Goal: Information Seeking & Learning: Learn about a topic

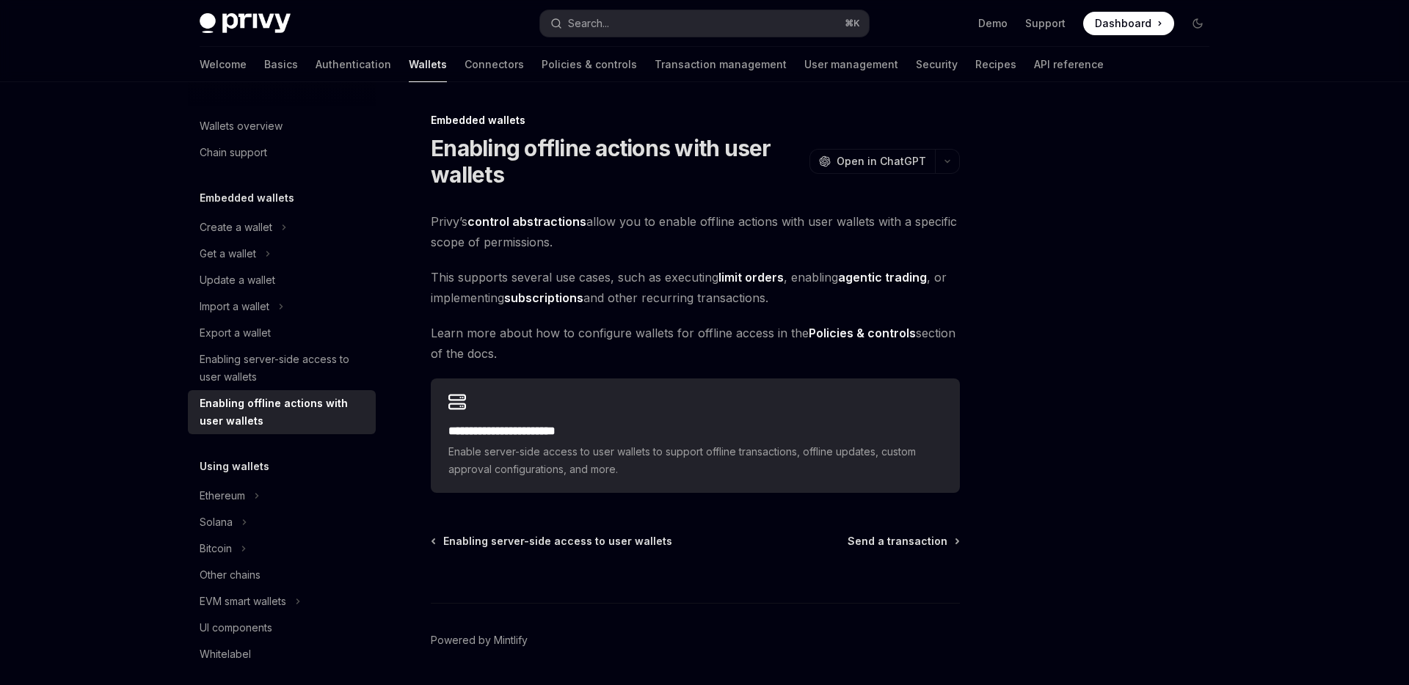
click at [250, 15] on img at bounding box center [245, 23] width 91 height 21
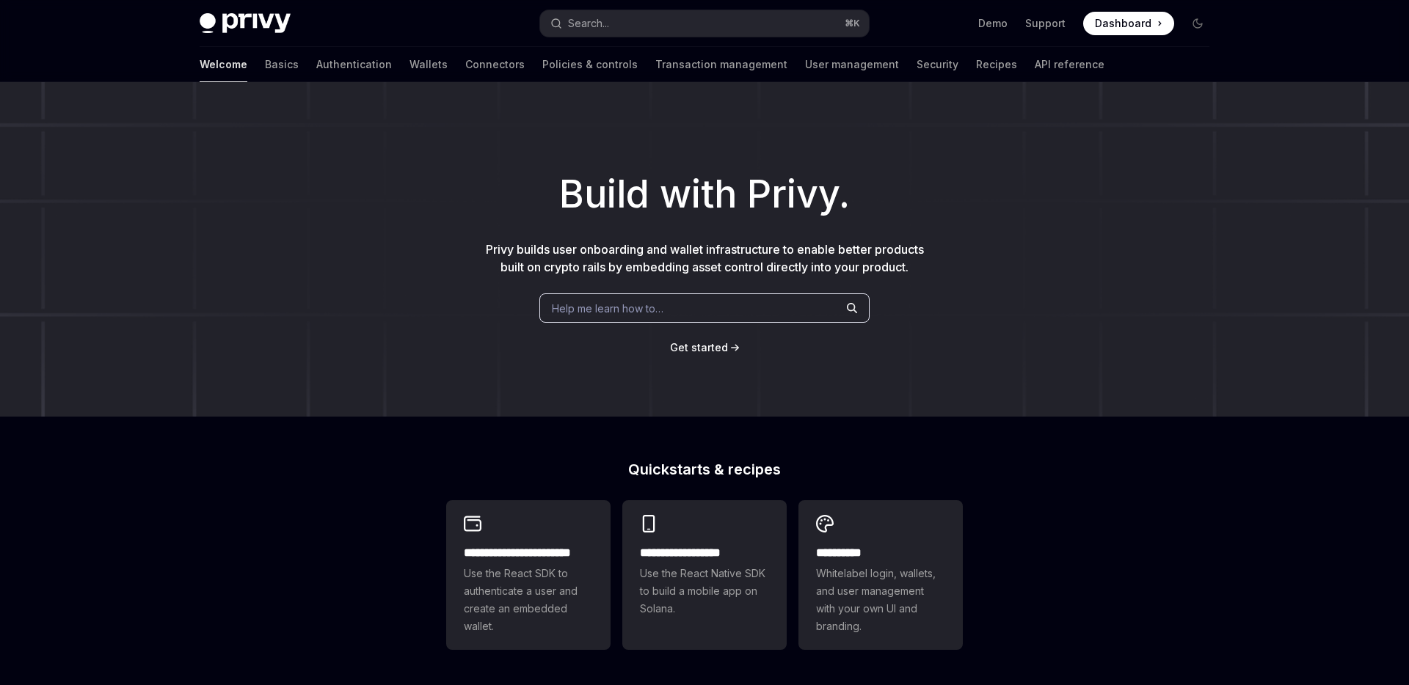
type textarea "*"
